Goal: Task Accomplishment & Management: Manage account settings

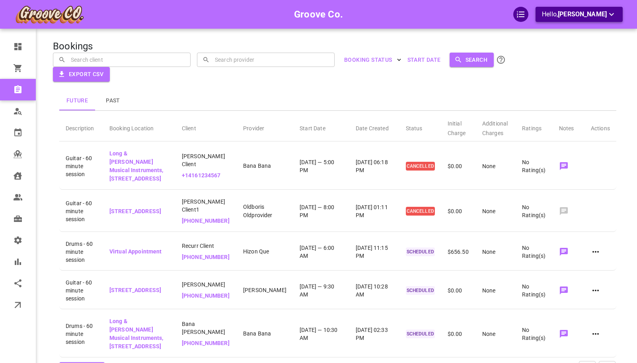
click at [425, 15] on span "[PERSON_NAME]" at bounding box center [582, 14] width 49 height 8
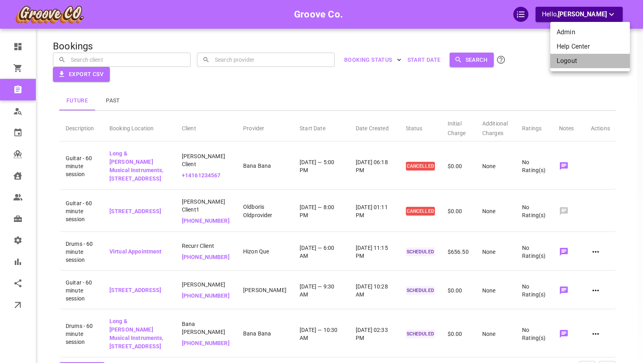
click at [425, 62] on li "Logout" at bounding box center [590, 61] width 80 height 14
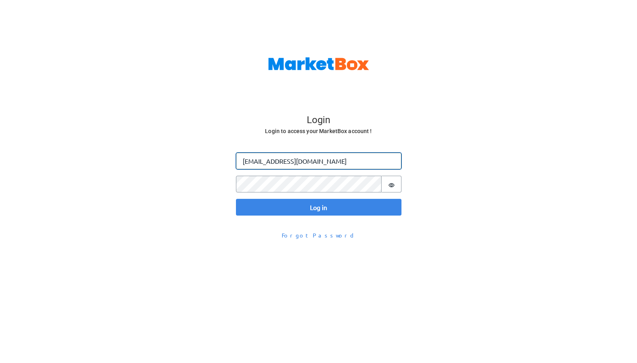
click at [256, 157] on input "[EMAIL_ADDRESS][DOMAIN_NAME]" at bounding box center [319, 160] width 166 height 17
type input "[PERSON_NAME][EMAIL_ADDRESS][DOMAIN_NAME]"
click at [236, 199] on button "Log in" at bounding box center [319, 207] width 166 height 17
